Goal: Information Seeking & Learning: Learn about a topic

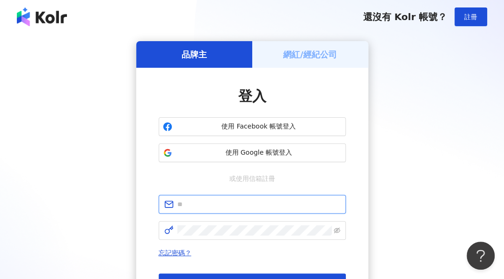
click at [247, 203] on input "text" at bounding box center [258, 204] width 163 height 10
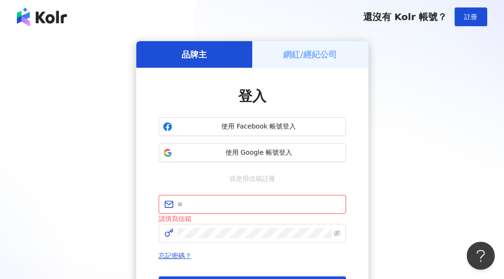
click at [234, 202] on input "text" at bounding box center [258, 204] width 163 height 10
paste input "**********"
type input "**********"
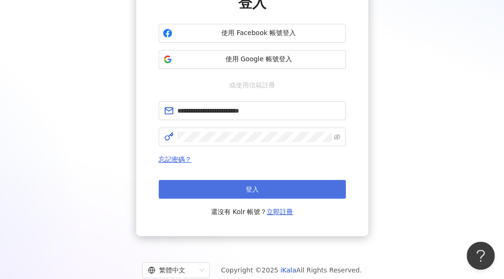
click at [269, 182] on button "登入" at bounding box center [252, 189] width 187 height 19
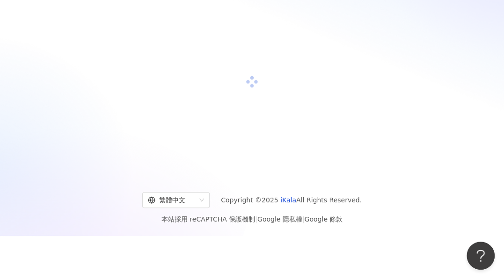
scroll to position [94, 0]
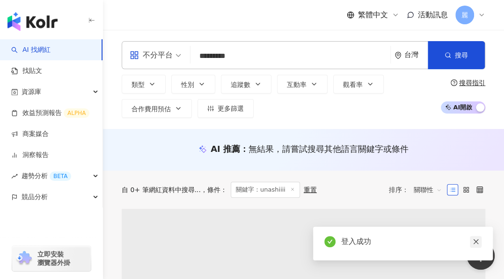
click at [477, 241] on icon "close" at bounding box center [475, 242] width 7 height 7
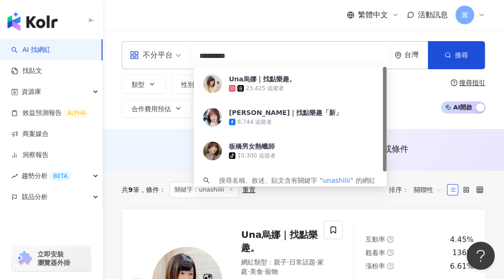
drag, startPoint x: 240, startPoint y: 56, endPoint x: 170, endPoint y: 54, distance: 70.2
click at [170, 54] on div "不分平台 ********* 台灣 搜尋 e64b9092-f673-4c58-bb89-4b761901249a Una烏娜｜找點樂趣。 23,425 追蹤…" at bounding box center [303, 55] width 363 height 28
type input "*"
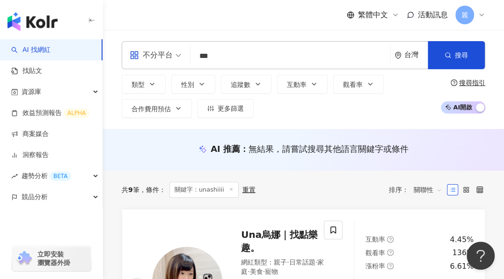
type input "*"
type input "***"
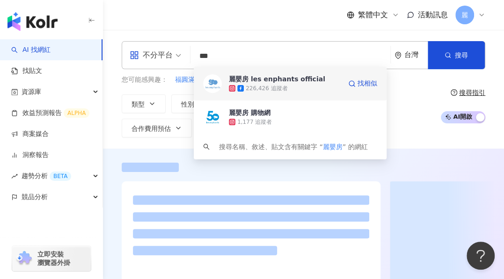
click at [292, 79] on div "麗嬰房 les enphants official" at bounding box center [277, 78] width 96 height 9
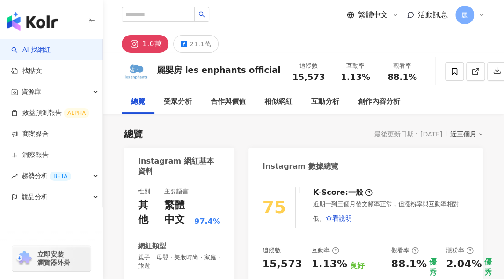
click at [469, 132] on div "近三個月" at bounding box center [466, 134] width 33 height 12
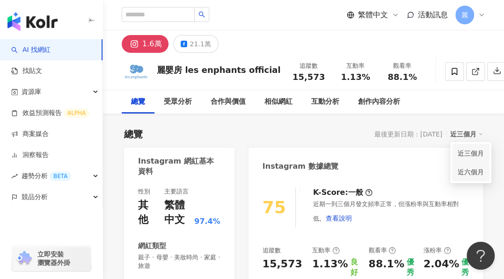
click at [477, 173] on link "近六個月" at bounding box center [470, 172] width 26 height 10
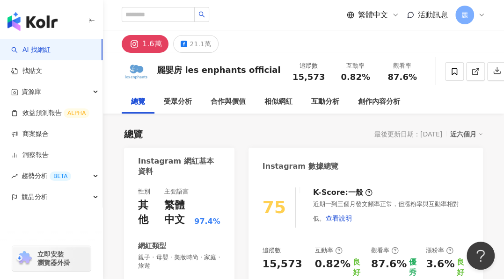
click at [192, 48] on div "21.1萬" at bounding box center [199, 43] width 21 height 13
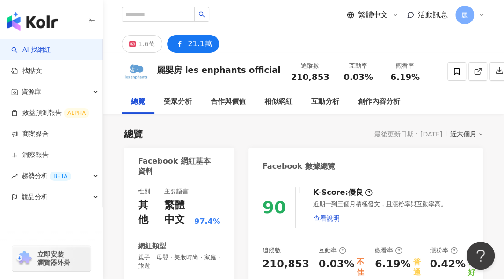
click at [140, 45] on div "1.6萬" at bounding box center [146, 43] width 17 height 13
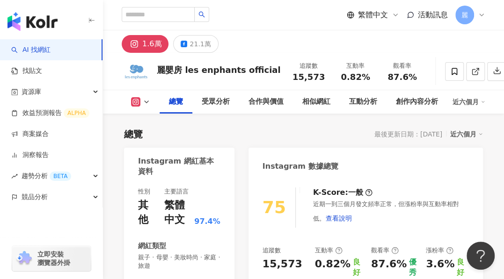
scroll to position [47, 0]
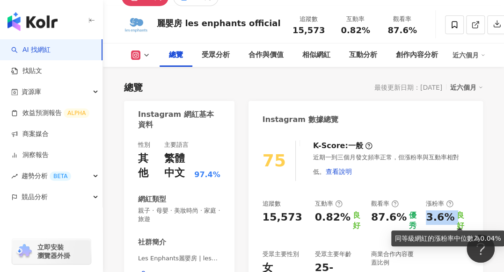
drag, startPoint x: 425, startPoint y: 221, endPoint x: 451, endPoint y: 220, distance: 26.7
click at [451, 220] on div "3.6% 良好" at bounding box center [447, 221] width 43 height 21
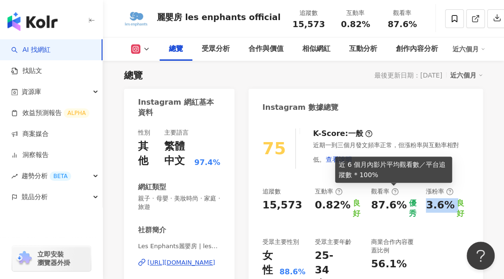
scroll to position [94, 0]
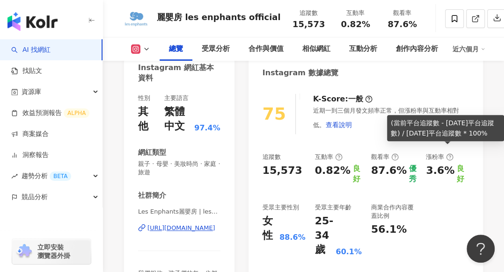
click at [449, 158] on icon at bounding box center [450, 157] width 2 height 3
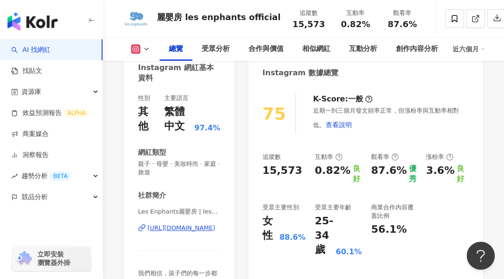
click at [146, 53] on button at bounding box center [141, 48] width 38 height 9
click at [479, 158] on div "75 K-Score : 一般 近期一到三個月發文頻率正常，但漲粉率與互動率相對低。 查看說明 追蹤數 15,573 互動率 0.82% 良好 觀看率 87.…" at bounding box center [365, 201] width 234 height 233
click at [143, 51] on icon at bounding box center [146, 48] width 7 height 7
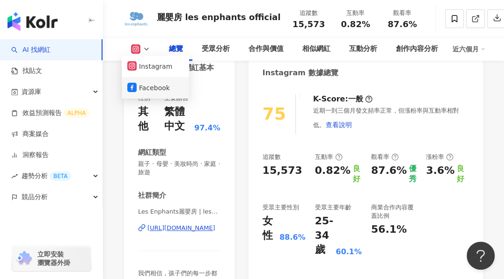
click at [148, 89] on button "Facebook" at bounding box center [155, 87] width 56 height 13
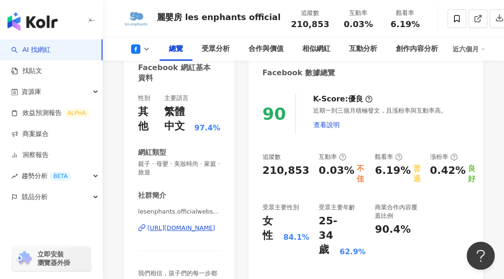
click at [143, 46] on icon at bounding box center [146, 48] width 7 height 7
click at [143, 48] on icon at bounding box center [146, 48] width 7 height 7
click at [145, 51] on icon at bounding box center [146, 48] width 7 height 7
click at [146, 70] on button "Instagram" at bounding box center [155, 66] width 56 height 13
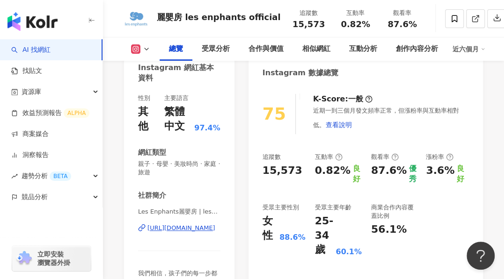
click at [348, 172] on div "0.82% 良好" at bounding box center [338, 174] width 47 height 21
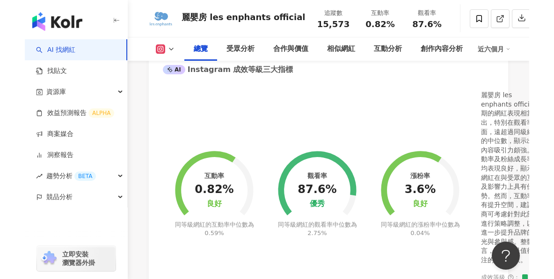
scroll to position [359, 0]
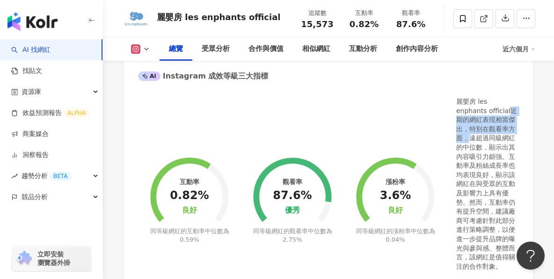
drag, startPoint x: 477, startPoint y: 104, endPoint x: 498, endPoint y: 118, distance: 25.3
click at [498, 118] on div "麗嬰房 les enphants official近期的網紅表現相當傑出，特別在觀看率方面，遠超過同級網紅的中位數，顯示出其內容吸引力頗強。互動率及粉絲成長率…" at bounding box center [487, 184] width 63 height 174
click at [494, 141] on div "麗嬰房 les enphants official近期的網紅表現相當傑出，特別在觀看率方面，遠超過同級網紅的中位數，顯示出其內容吸引力頗強。互動率及粉絲成長率…" at bounding box center [487, 184] width 63 height 174
click at [149, 48] on icon at bounding box center [146, 48] width 7 height 7
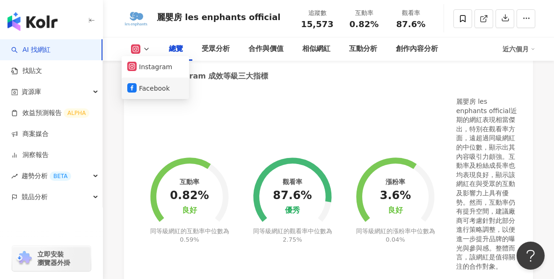
click at [146, 86] on button "Facebook" at bounding box center [155, 88] width 56 height 13
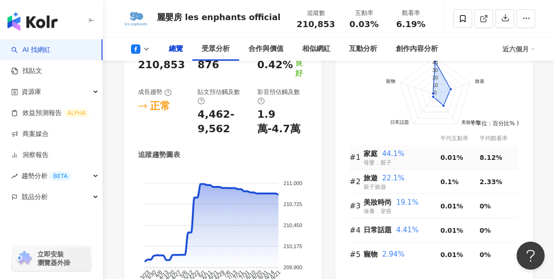
scroll to position [359, 0]
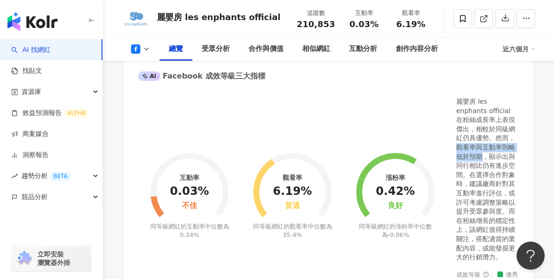
drag, startPoint x: 475, startPoint y: 131, endPoint x: 505, endPoint y: 144, distance: 31.9
click at [503, 144] on div "麗嬰房 les enphants official 在粉絲成長率上表現傑出，相較於同級網紅仍具優勢。然而，觀看率與互動率則略低於預期，顯示出與同行相比仍有進步…" at bounding box center [487, 179] width 63 height 165
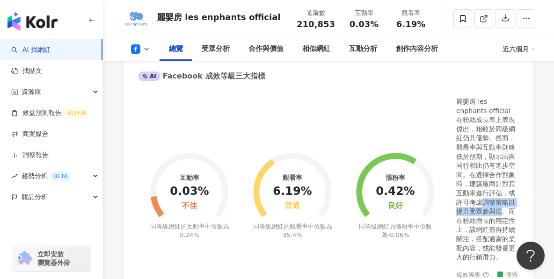
drag, startPoint x: 501, startPoint y: 188, endPoint x: 463, endPoint y: 206, distance: 42.3
click at [463, 206] on div "麗嬰房 les enphants official 在粉絲成長率上表現傑出，相較於同級網紅仍具優勢。然而，觀看率與互動率則略低於預期，顯示出與同行相比仍有進步…" at bounding box center [487, 179] width 63 height 165
copy div "調整策略以提升受眾參與度"
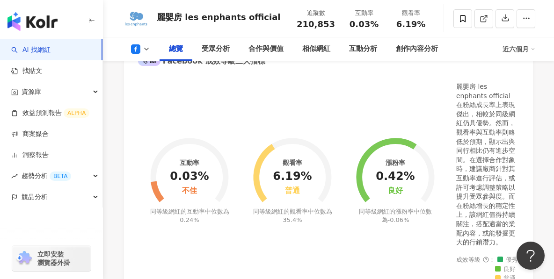
click at [480, 157] on div "麗嬰房 les enphants official 在粉絲成長率上表現傑出，相較於同級網紅仍具優勢。然而，觀看率與互動率則略低於預期，顯示出與同行相比仍有進步…" at bounding box center [487, 164] width 63 height 165
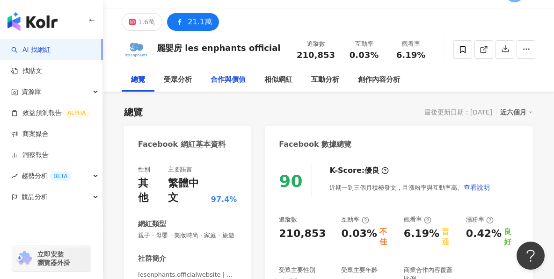
scroll to position [0, 0]
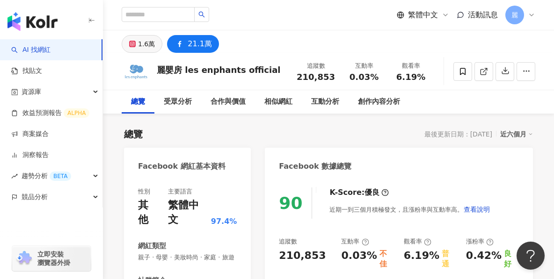
click at [140, 42] on div "1.6萬" at bounding box center [146, 43] width 17 height 13
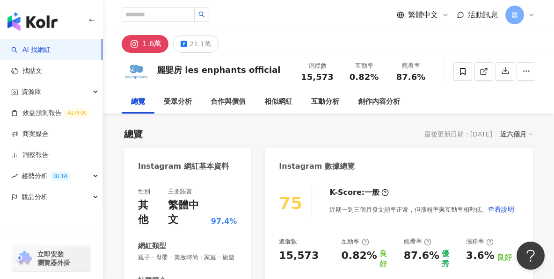
click at [144, 43] on div "1.6萬" at bounding box center [151, 43] width 19 height 13
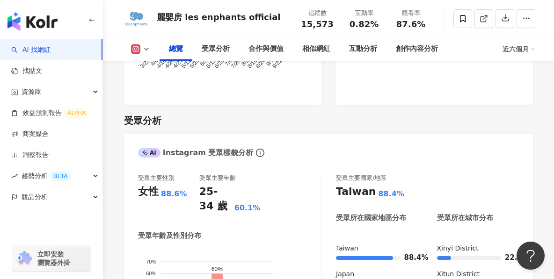
scroll to position [340, 0]
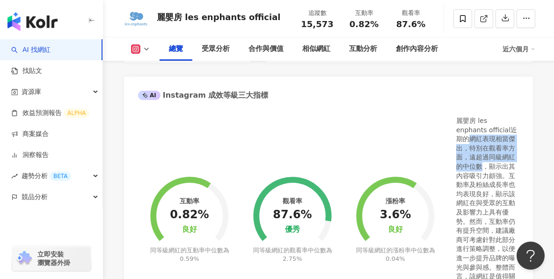
drag, startPoint x: 498, startPoint y: 125, endPoint x: 508, endPoint y: 155, distance: 31.8
click at [503, 155] on div "麗嬰房 les enphants official近期的網紅表現相當傑出，特別在觀看率方面，遠超過同級網紅的中位數，顯示出其內容吸引力頗強。互動率及粉絲成長率…" at bounding box center [487, 203] width 63 height 174
click at [503, 146] on div "麗嬰房 les enphants official近期的網紅表現相當傑出，特別在觀看率方面，遠超過同級網紅的中位數，顯示出其內容吸引力頗強。互動率及粉絲成長率…" at bounding box center [487, 203] width 63 height 174
click at [500, 144] on div "麗嬰房 les enphants official近期的網紅表現相當傑出，特別在觀看率方面，遠超過同級網紅的中位數，顯示出其內容吸引力頗強。互動率及粉絲成長率…" at bounding box center [487, 203] width 63 height 174
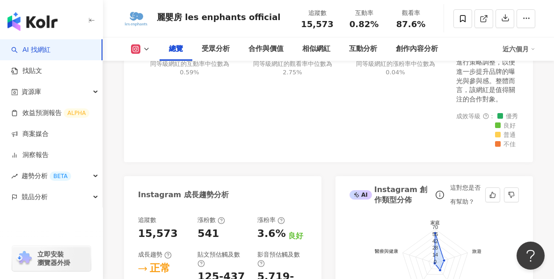
scroll to position [434, 0]
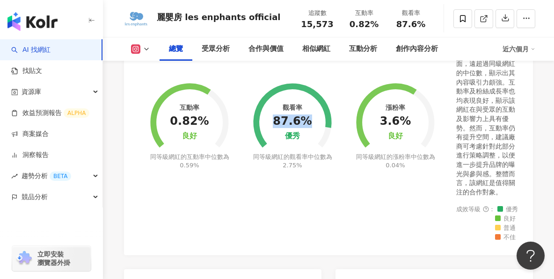
drag, startPoint x: 275, startPoint y: 116, endPoint x: 307, endPoint y: 116, distance: 31.8
click at [307, 116] on div "87.6%" at bounding box center [292, 121] width 39 height 13
copy div "87.6%"
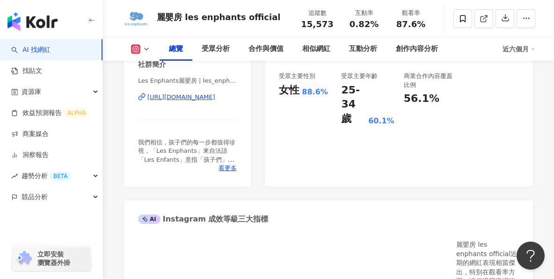
scroll to position [153, 0]
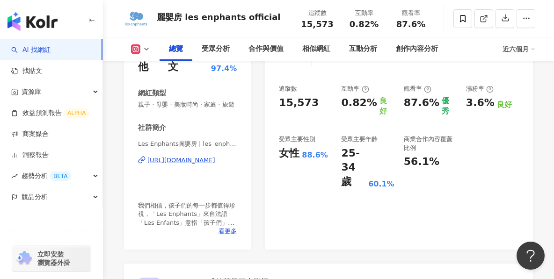
click at [140, 49] on button at bounding box center [141, 48] width 38 height 9
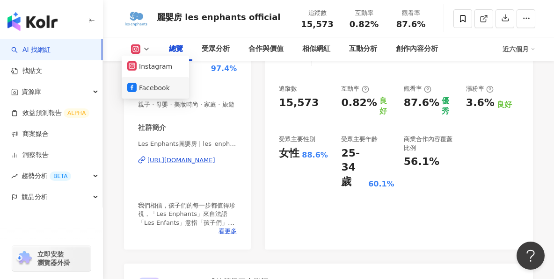
click at [158, 89] on button "Facebook" at bounding box center [155, 87] width 56 height 13
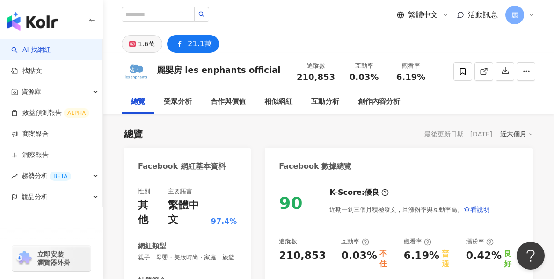
click at [133, 45] on icon at bounding box center [132, 43] width 3 height 3
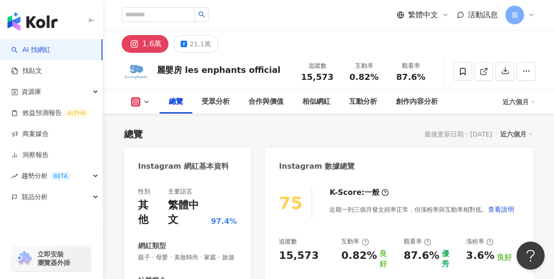
scroll to position [374, 0]
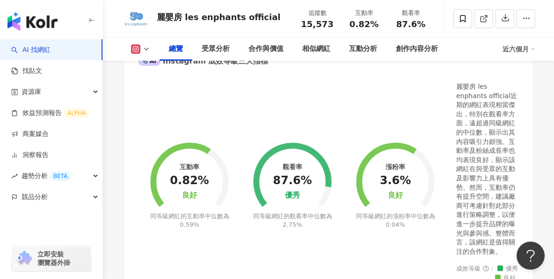
click at [200, 1] on div "麗嬰房 les enphants official 追蹤數 15,573 互動率 0.82% 觀看率 87.6%" at bounding box center [328, 18] width 451 height 37
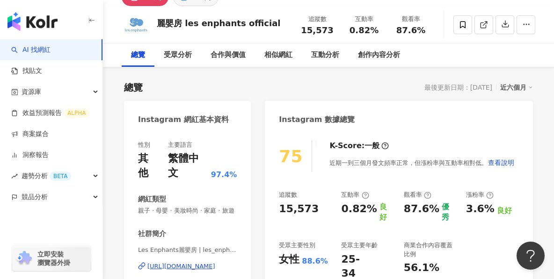
scroll to position [0, 0]
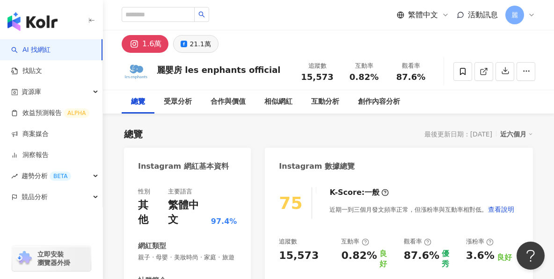
click at [195, 46] on div "21.1萬" at bounding box center [199, 43] width 21 height 13
click at [192, 46] on div "21.1萬" at bounding box center [199, 43] width 21 height 13
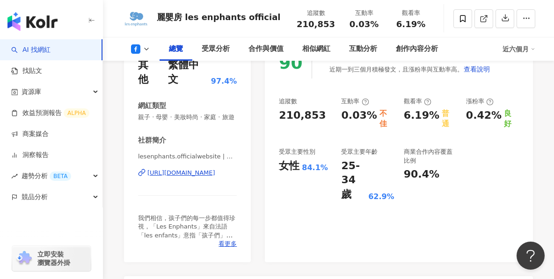
scroll to position [327, 0]
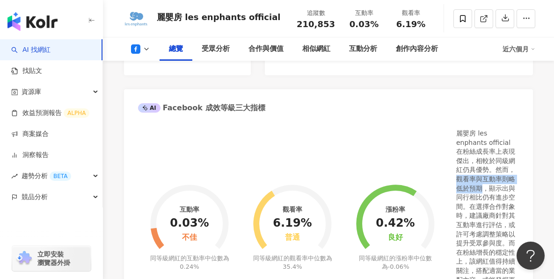
drag, startPoint x: 477, startPoint y: 164, endPoint x: 504, endPoint y: 173, distance: 28.1
click at [504, 173] on div "麗嬰房 les enphants official 在粉絲成長率上表現傑出，相較於同級網紅仍具優勢。然而，觀看率與互動率則略低於預期，顯示出與同行相比仍有進步…" at bounding box center [487, 211] width 63 height 165
copy div "觀看率與互動率則略低於預期"
